Goal: Task Accomplishment & Management: Use online tool/utility

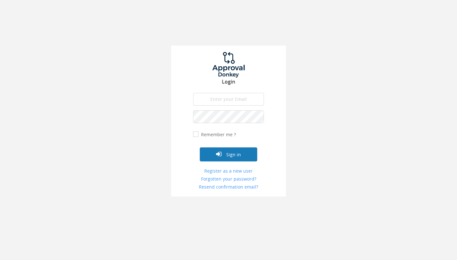
type input "[EMAIL_ADDRESS][DOMAIN_NAME]"
click at [229, 161] on button "Sign in" at bounding box center [228, 154] width 57 height 14
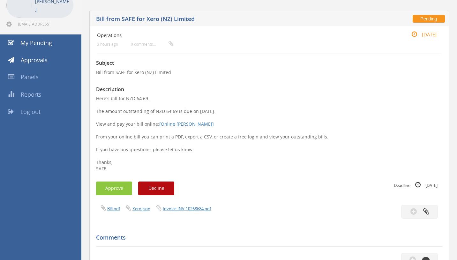
scroll to position [41, 0]
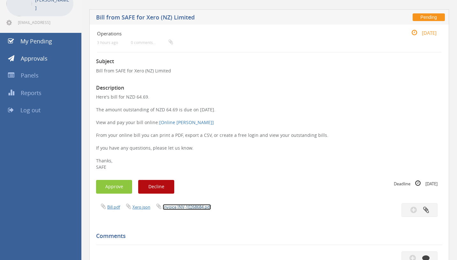
click at [198, 208] on link "Invoice INV-10268684.pdf" at bounding box center [187, 207] width 48 height 6
click at [118, 185] on button "Approve" at bounding box center [114, 187] width 36 height 14
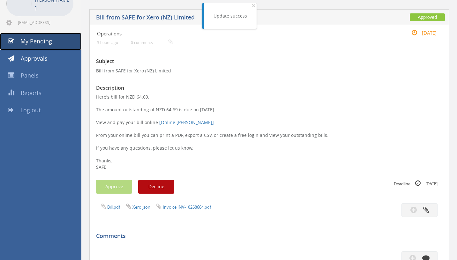
click at [56, 41] on link "My Pending" at bounding box center [40, 41] width 81 height 17
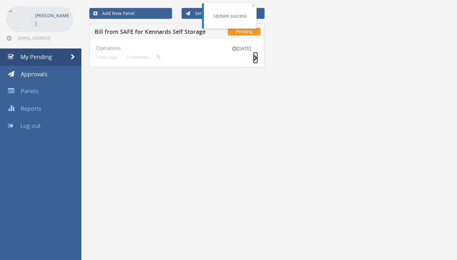
click at [254, 61] on icon at bounding box center [255, 58] width 5 height 7
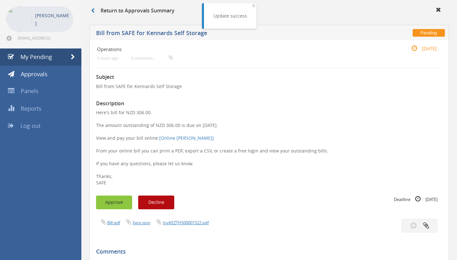
click at [113, 199] on button "Approve" at bounding box center [114, 202] width 36 height 14
